Goal: Transaction & Acquisition: Purchase product/service

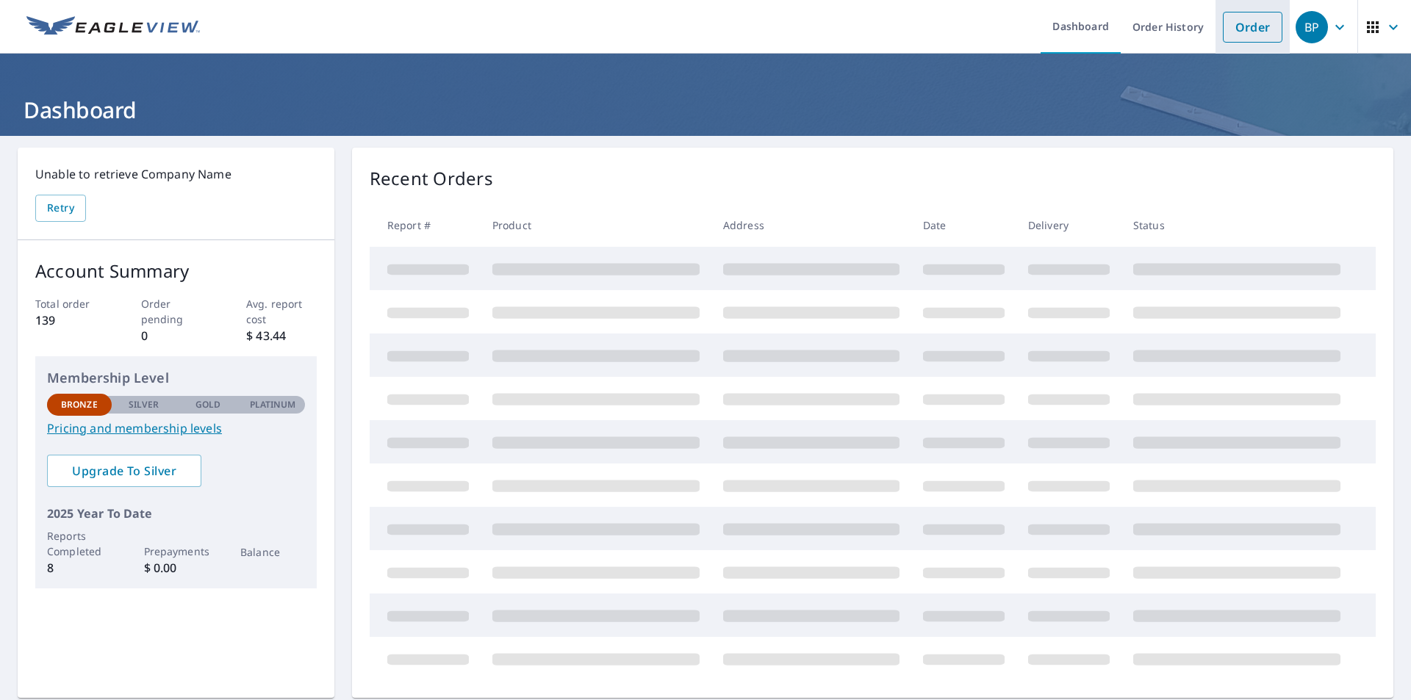
click at [1240, 22] on link "Order" at bounding box center [1253, 27] width 60 height 31
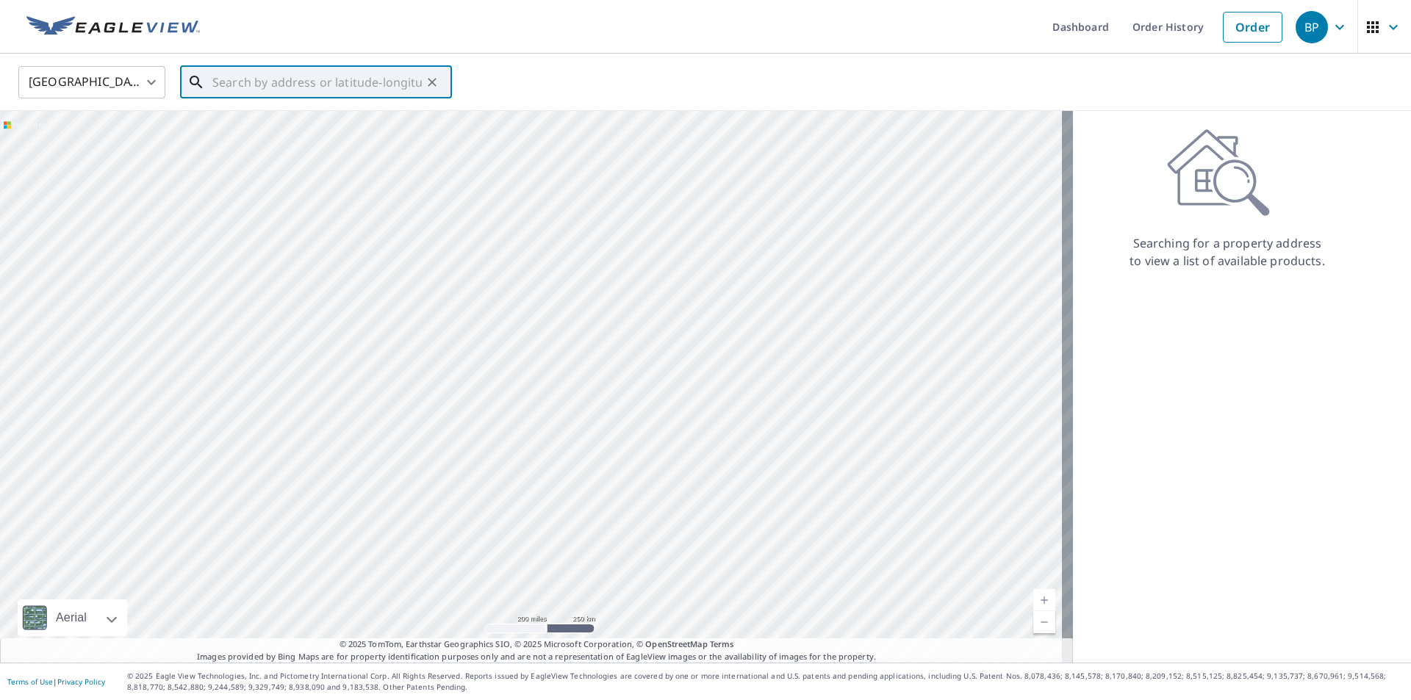
click at [240, 89] on input "text" at bounding box center [316, 82] width 209 height 41
click at [290, 130] on span "[STREET_ADDRESS]" at bounding box center [324, 125] width 231 height 18
type input "[STREET_ADDRESS][PERSON_NAME]"
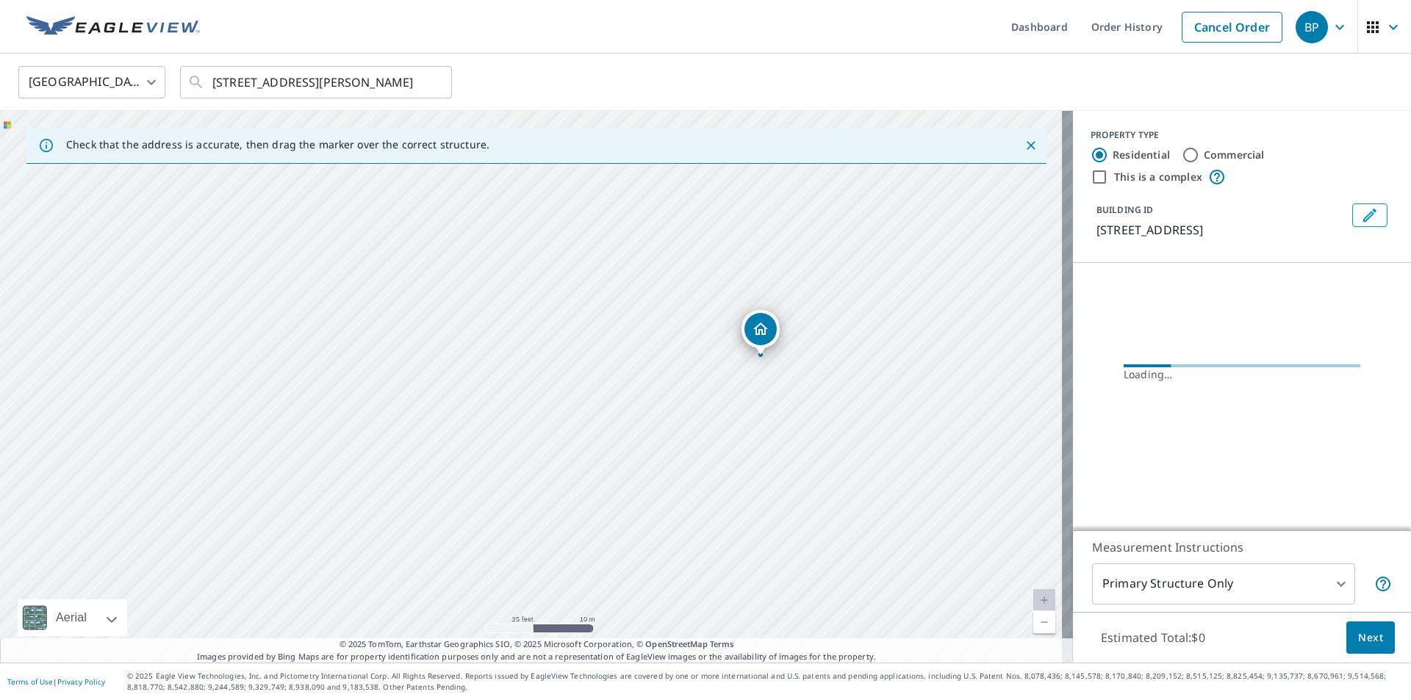
drag, startPoint x: 819, startPoint y: 344, endPoint x: 650, endPoint y: 436, distance: 192.3
click at [650, 436] on div "[STREET_ADDRESS][PERSON_NAME]" at bounding box center [536, 387] width 1073 height 552
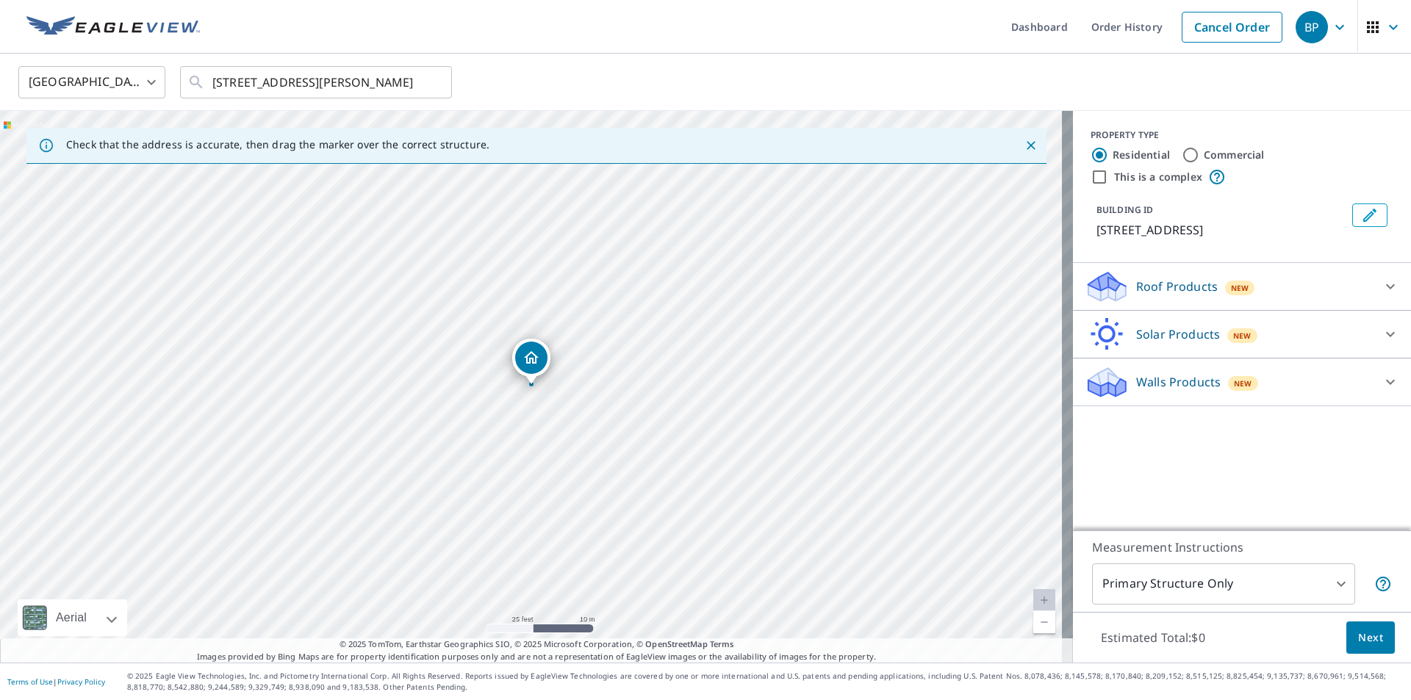
click at [1381, 285] on icon at bounding box center [1390, 287] width 18 height 18
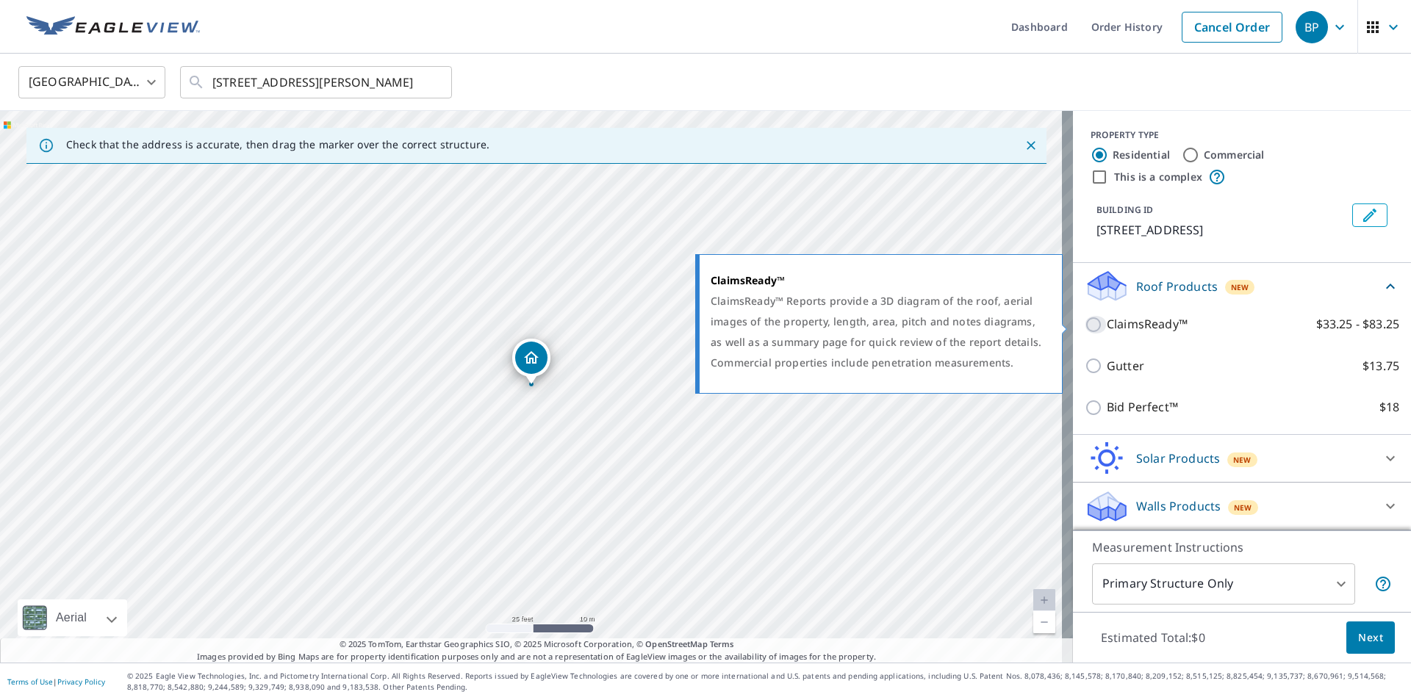
click at [1084, 324] on input "ClaimsReady™ $33.25 - $83.25" at bounding box center [1095, 325] width 22 height 18
checkbox input "true"
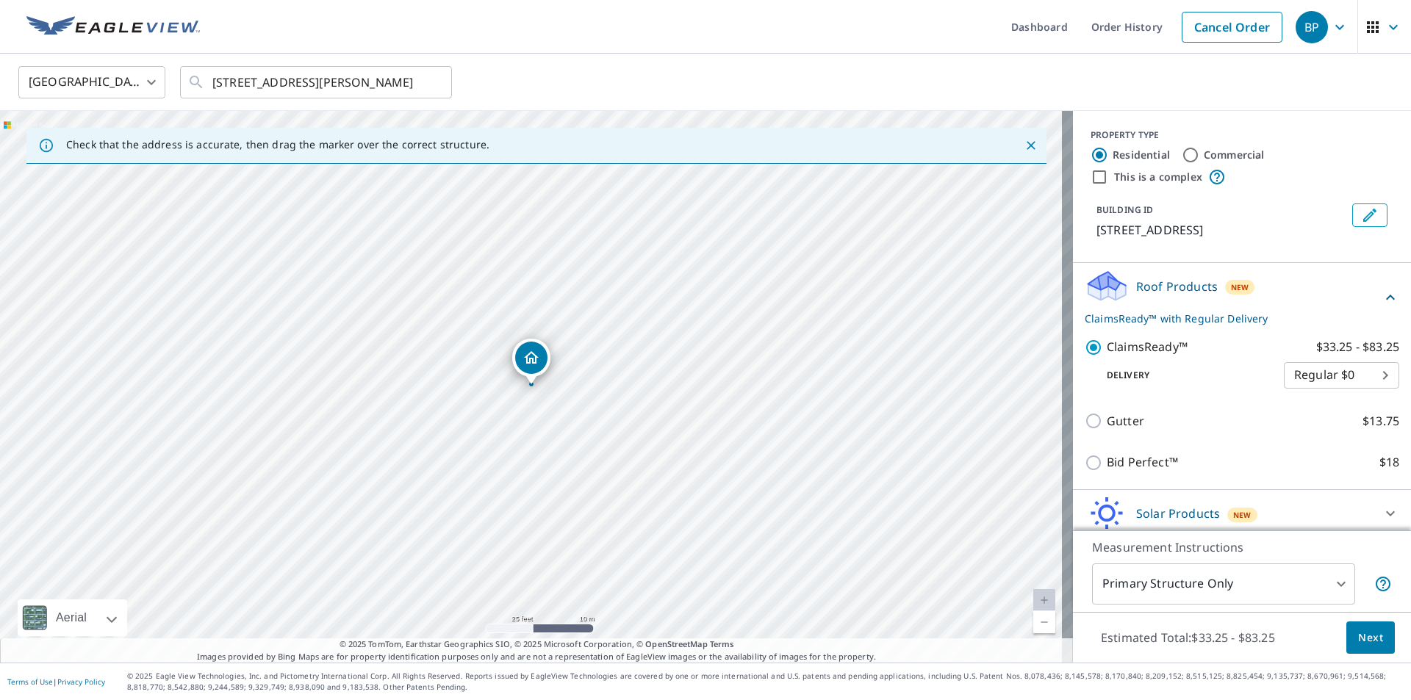
scroll to position [55, 0]
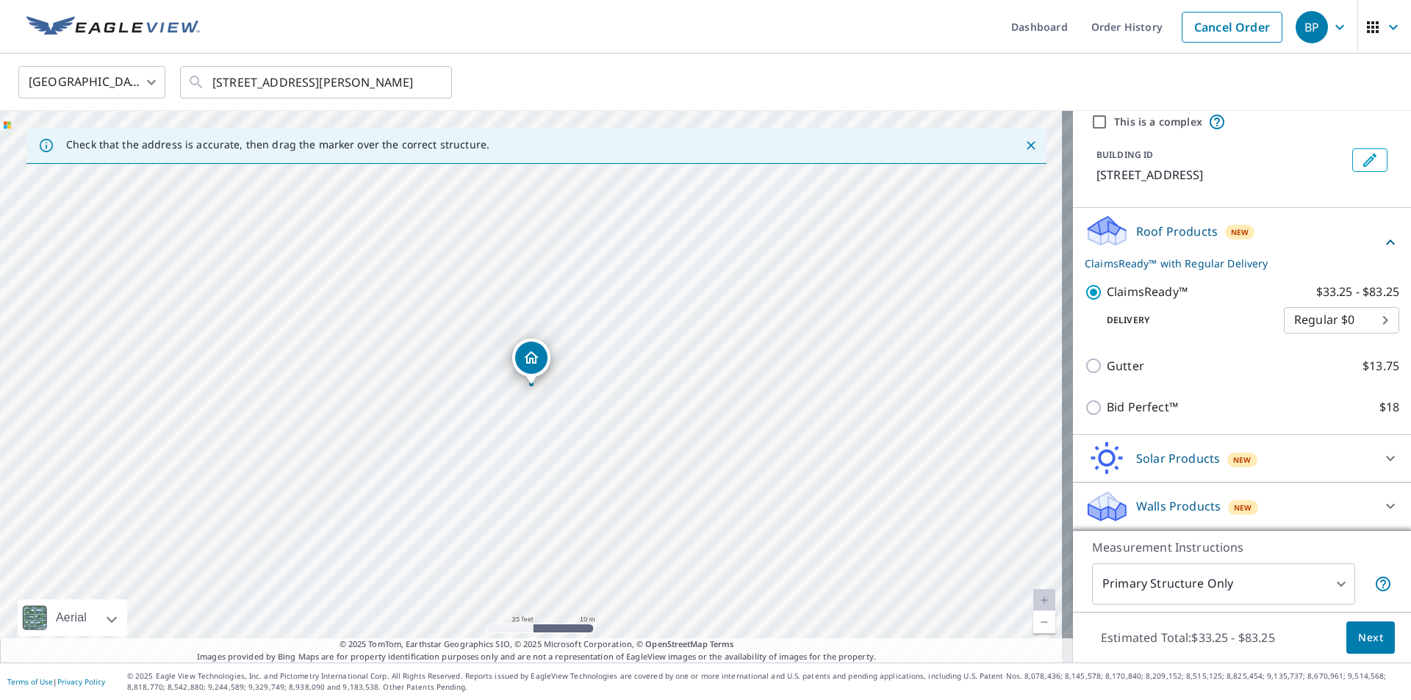
click at [1370, 644] on span "Next" at bounding box center [1370, 638] width 25 height 18
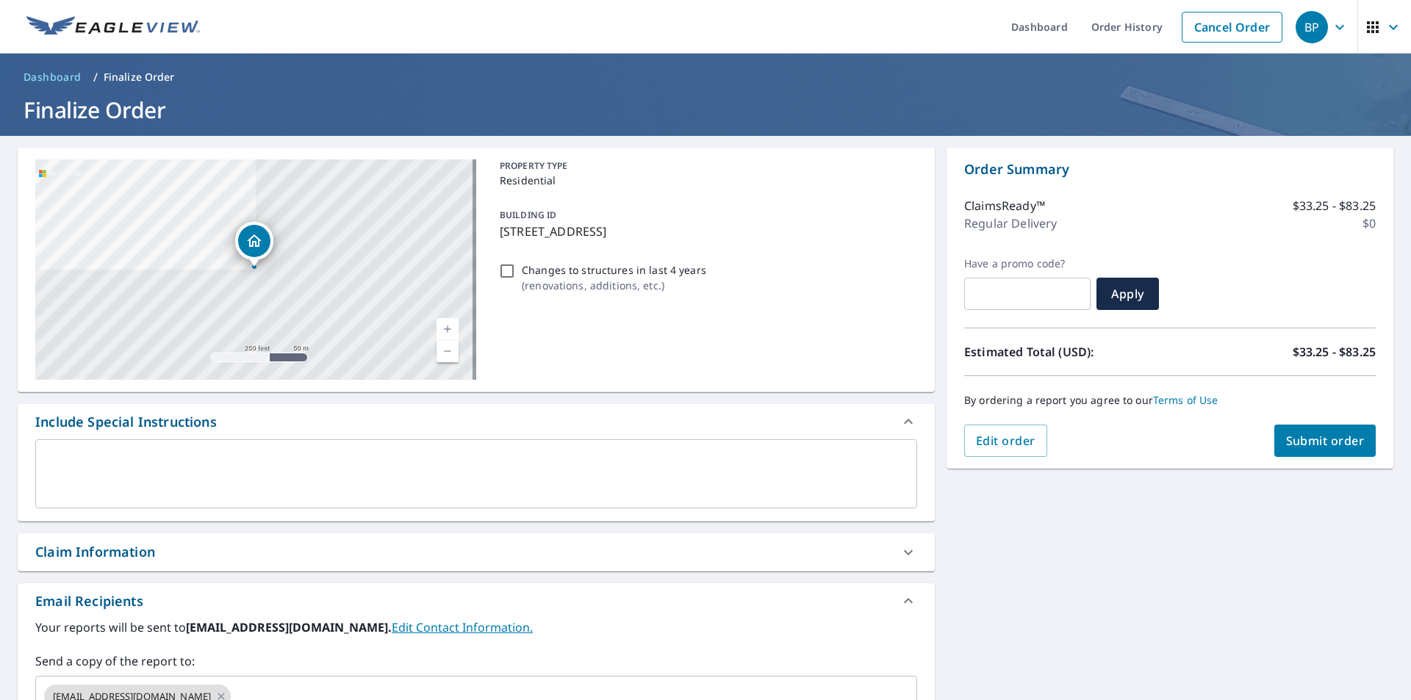
click at [1309, 446] on span "Submit order" at bounding box center [1325, 441] width 79 height 16
